Goal: Information Seeking & Learning: Learn about a topic

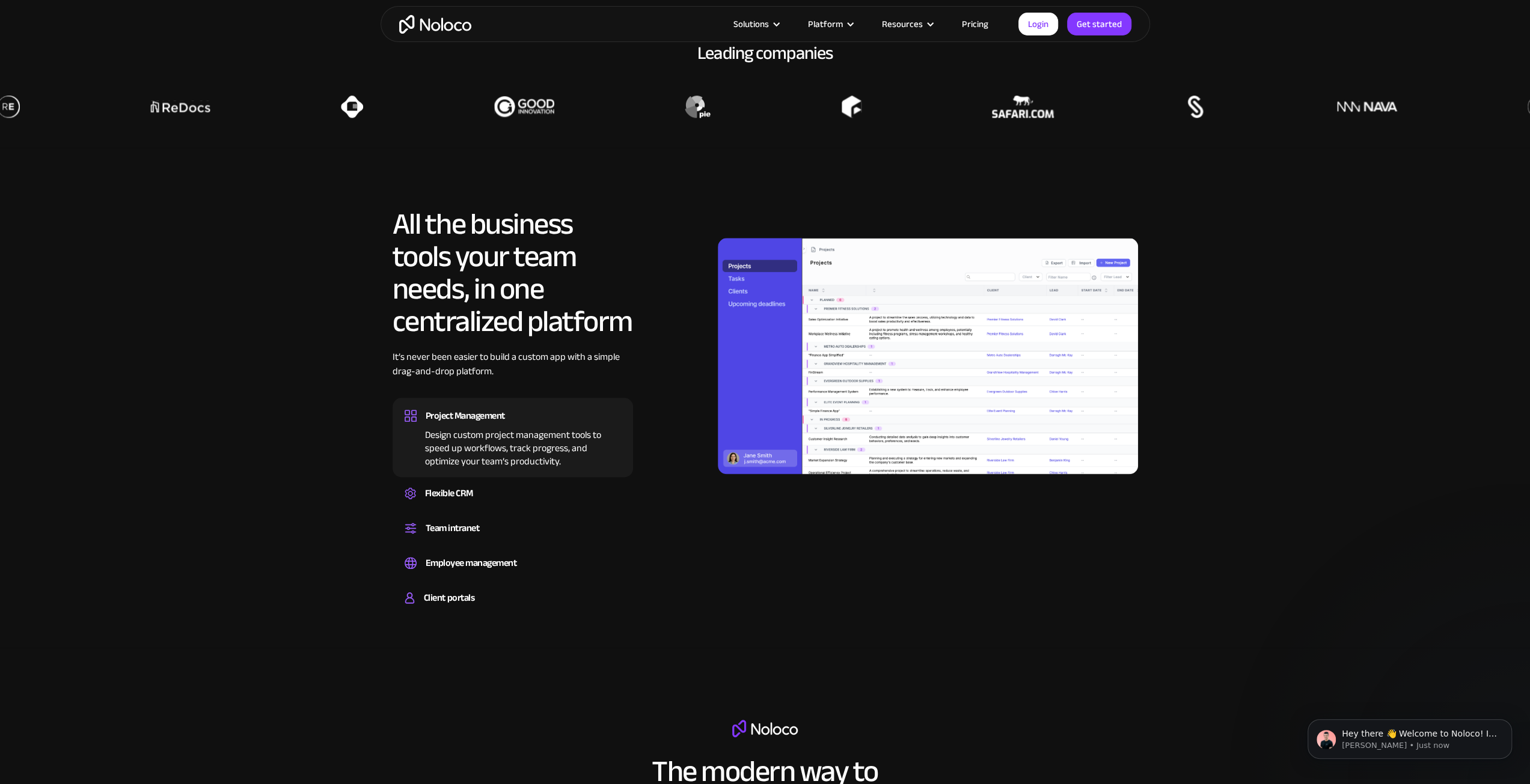
scroll to position [1297, 0]
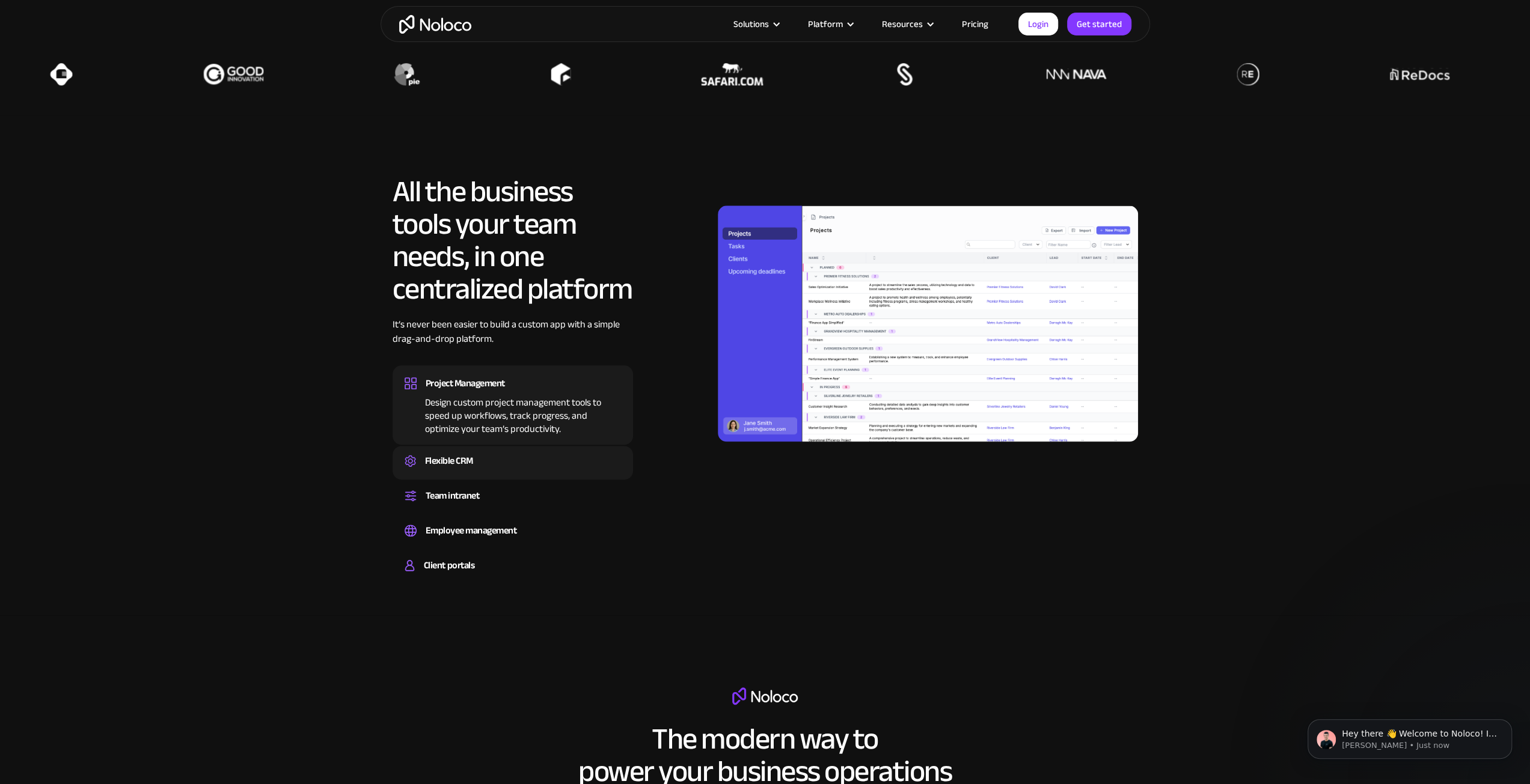
click at [414, 460] on img at bounding box center [411, 461] width 12 height 12
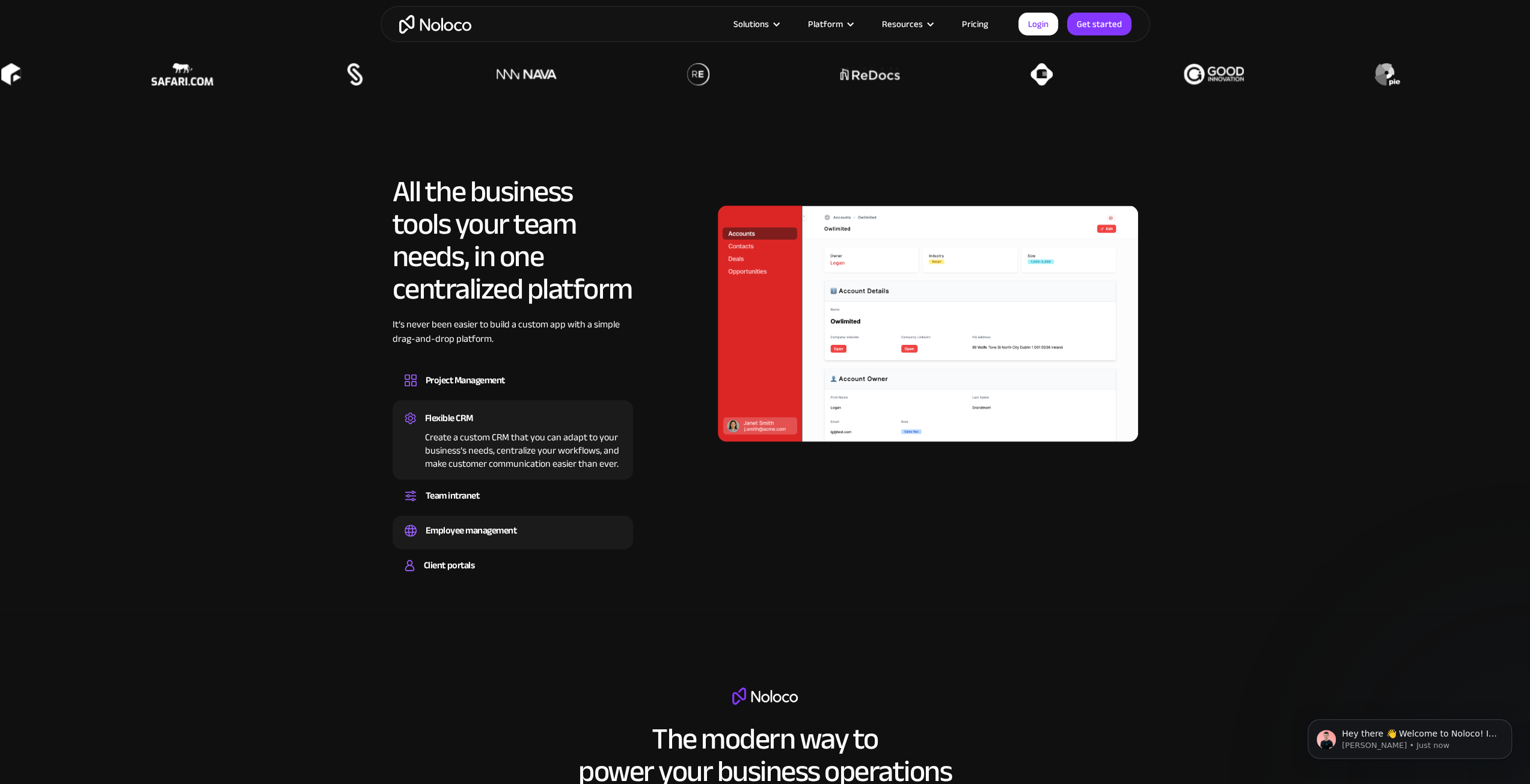
click at [525, 545] on div "Employee management Easily manage employee information, track performance, and …" at bounding box center [513, 532] width 241 height 34
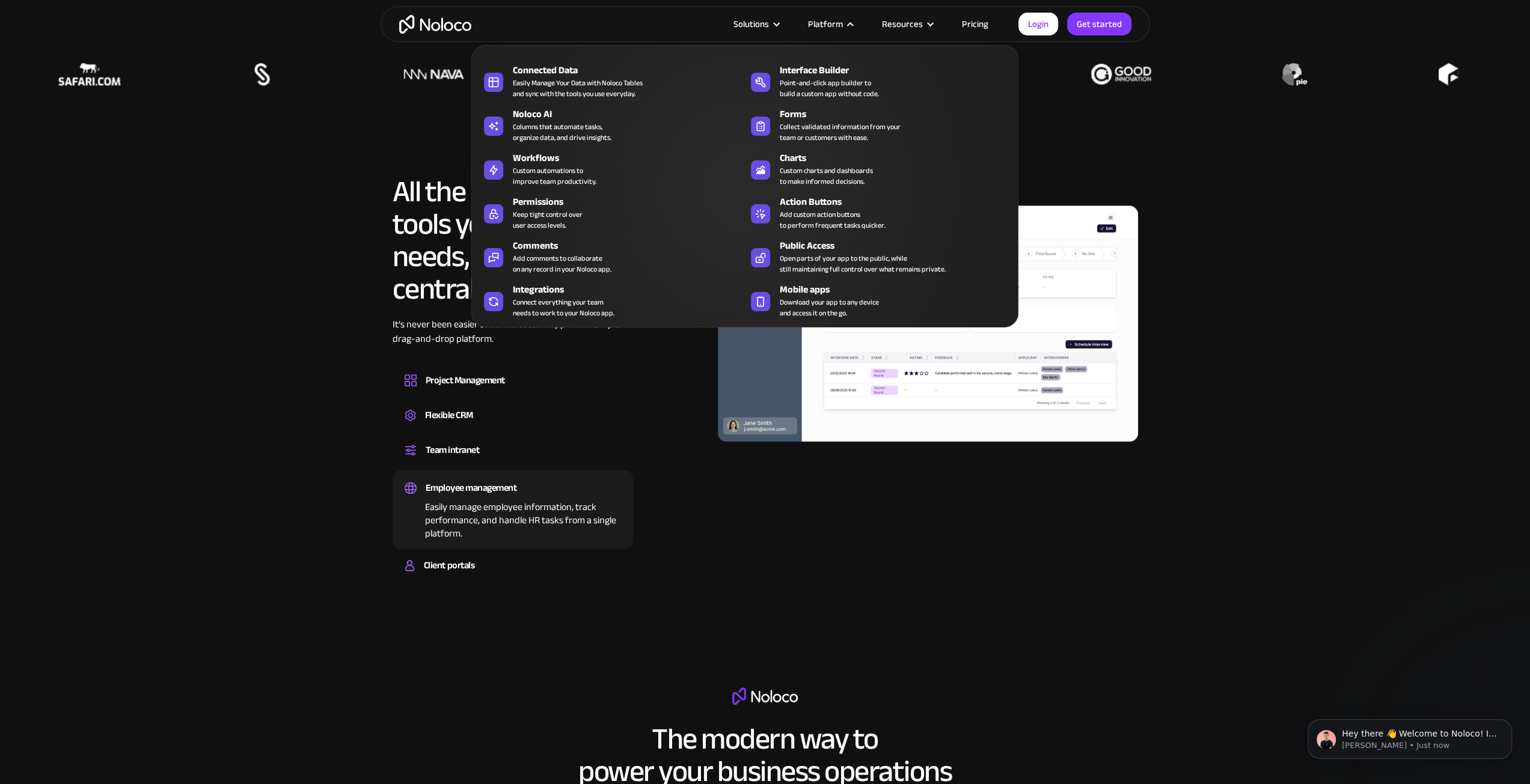
click at [841, 27] on div "Platform" at bounding box center [826, 23] width 35 height 15
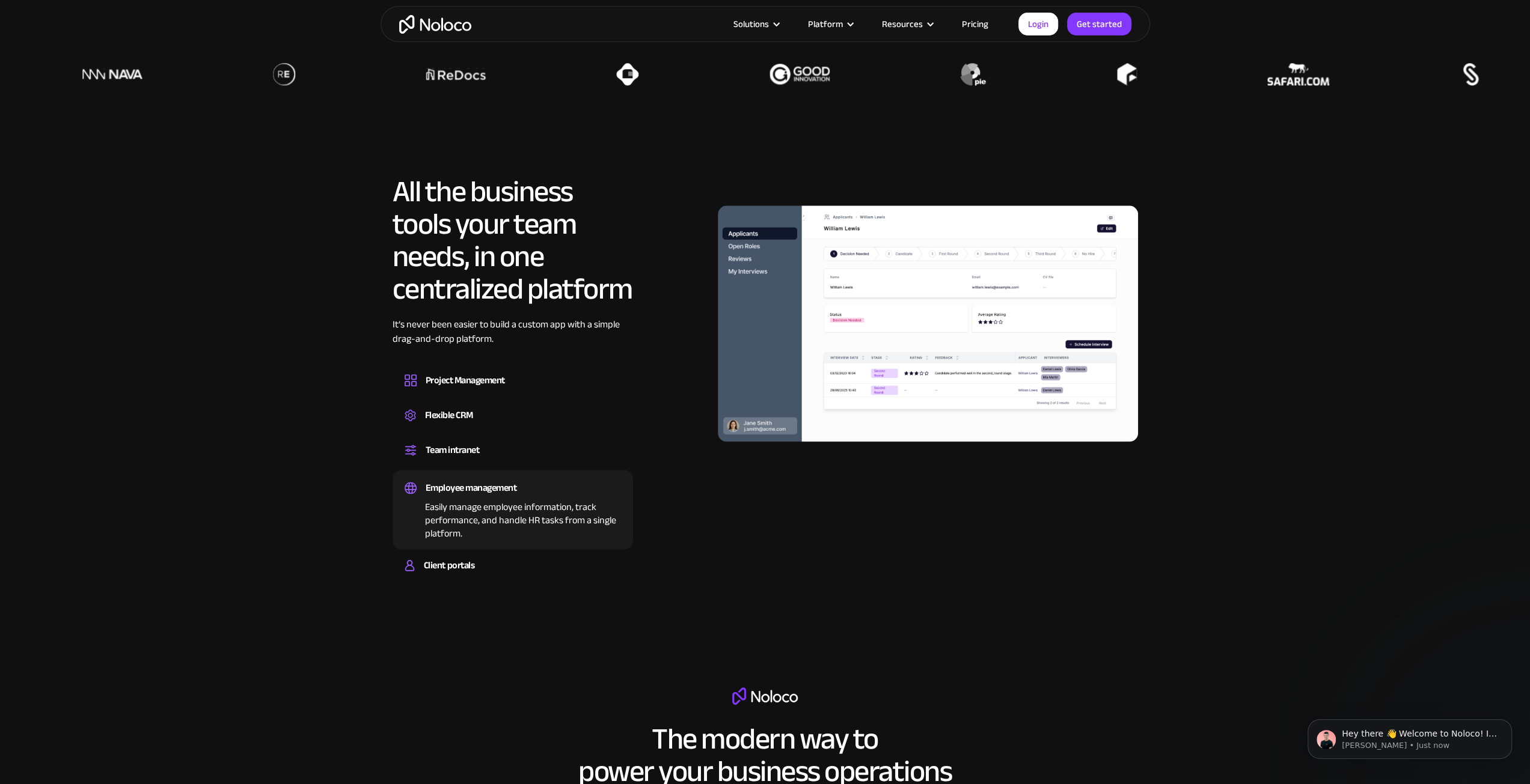
click at [979, 22] on link "Pricing" at bounding box center [975, 23] width 56 height 15
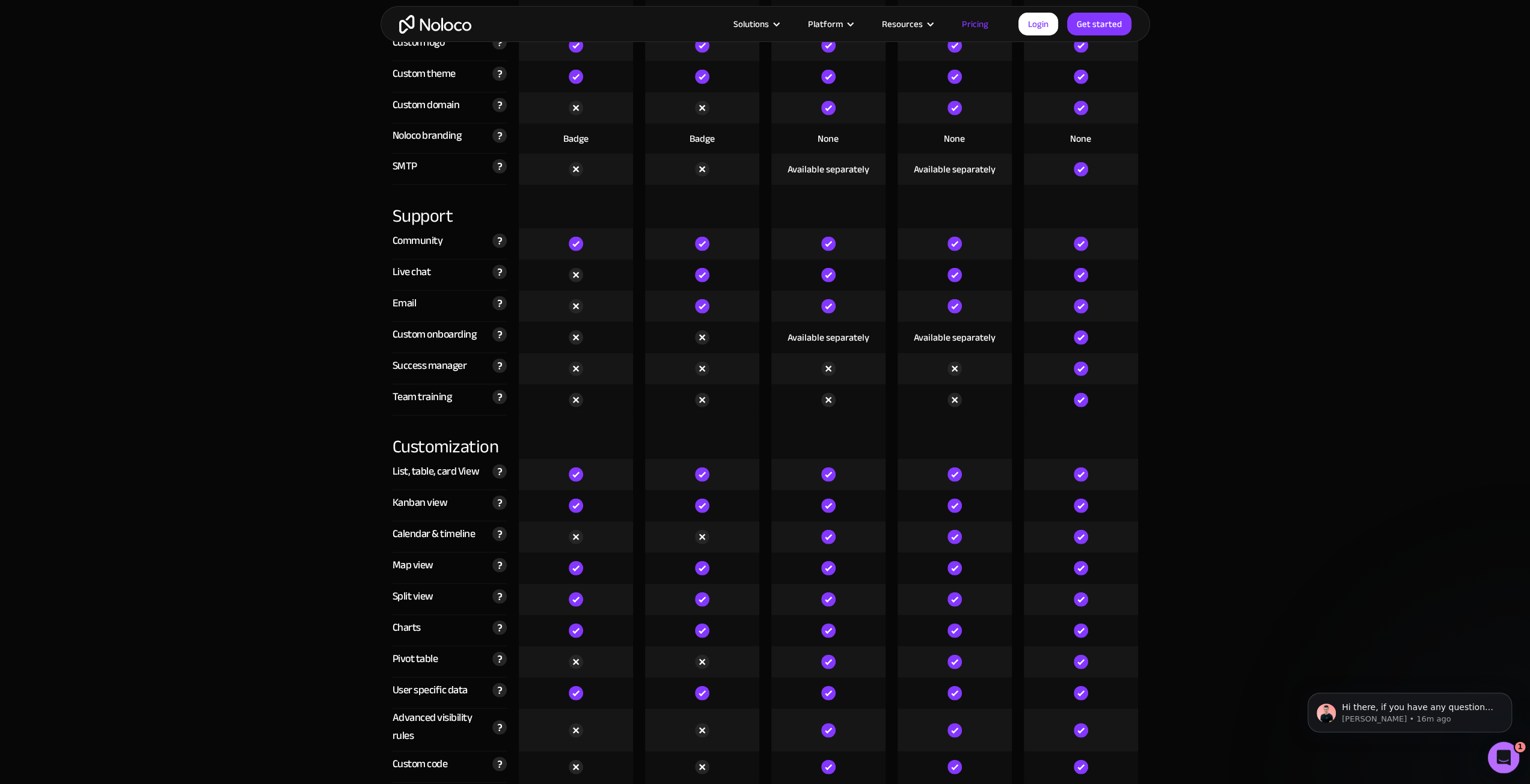
click at [1496, 764] on div "Open Intercom Messenger" at bounding box center [1502, 756] width 39 height 39
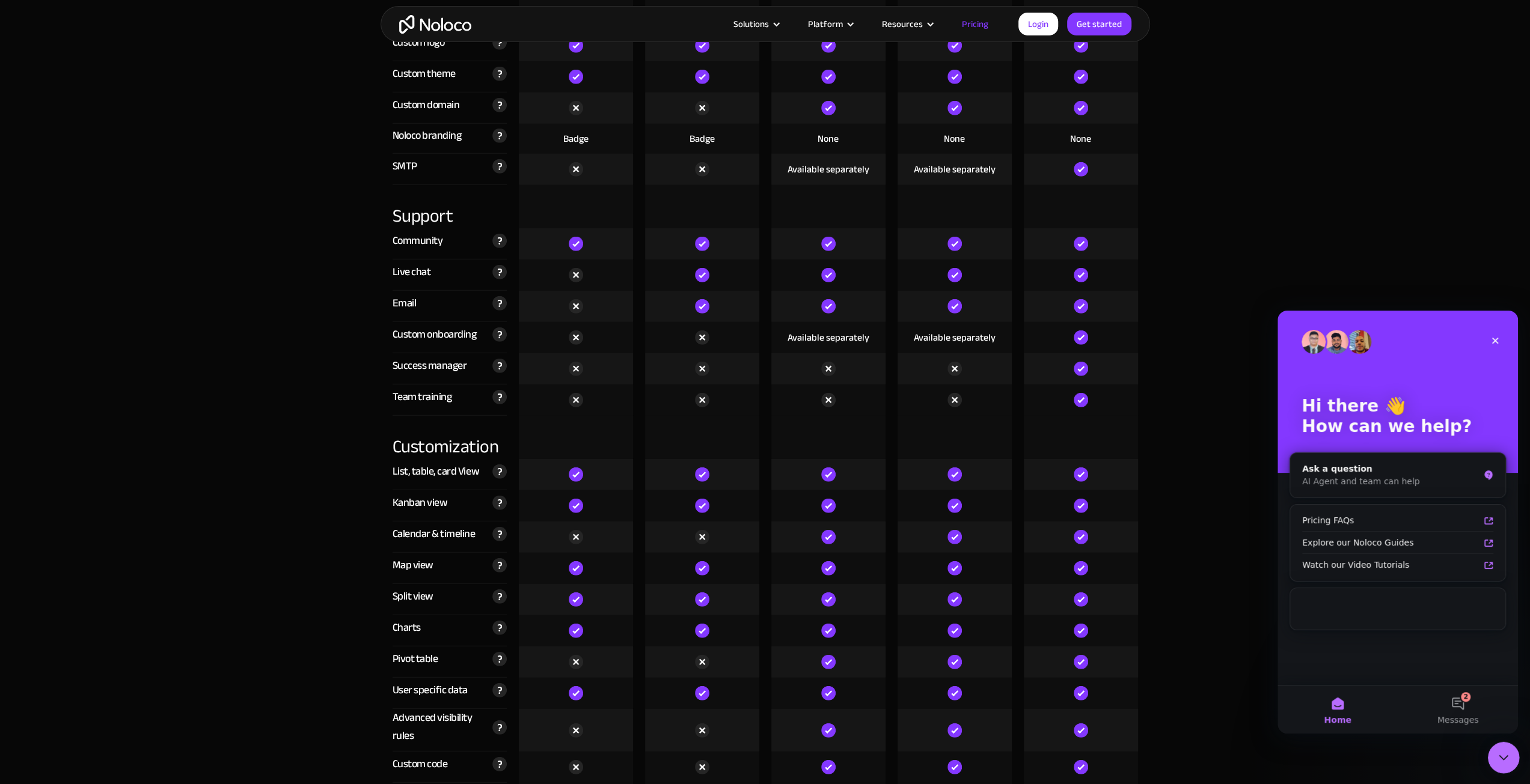
click at [1496, 764] on div "Close Intercom Messenger" at bounding box center [1502, 756] width 29 height 29
